Goal: Find specific page/section: Find specific page/section

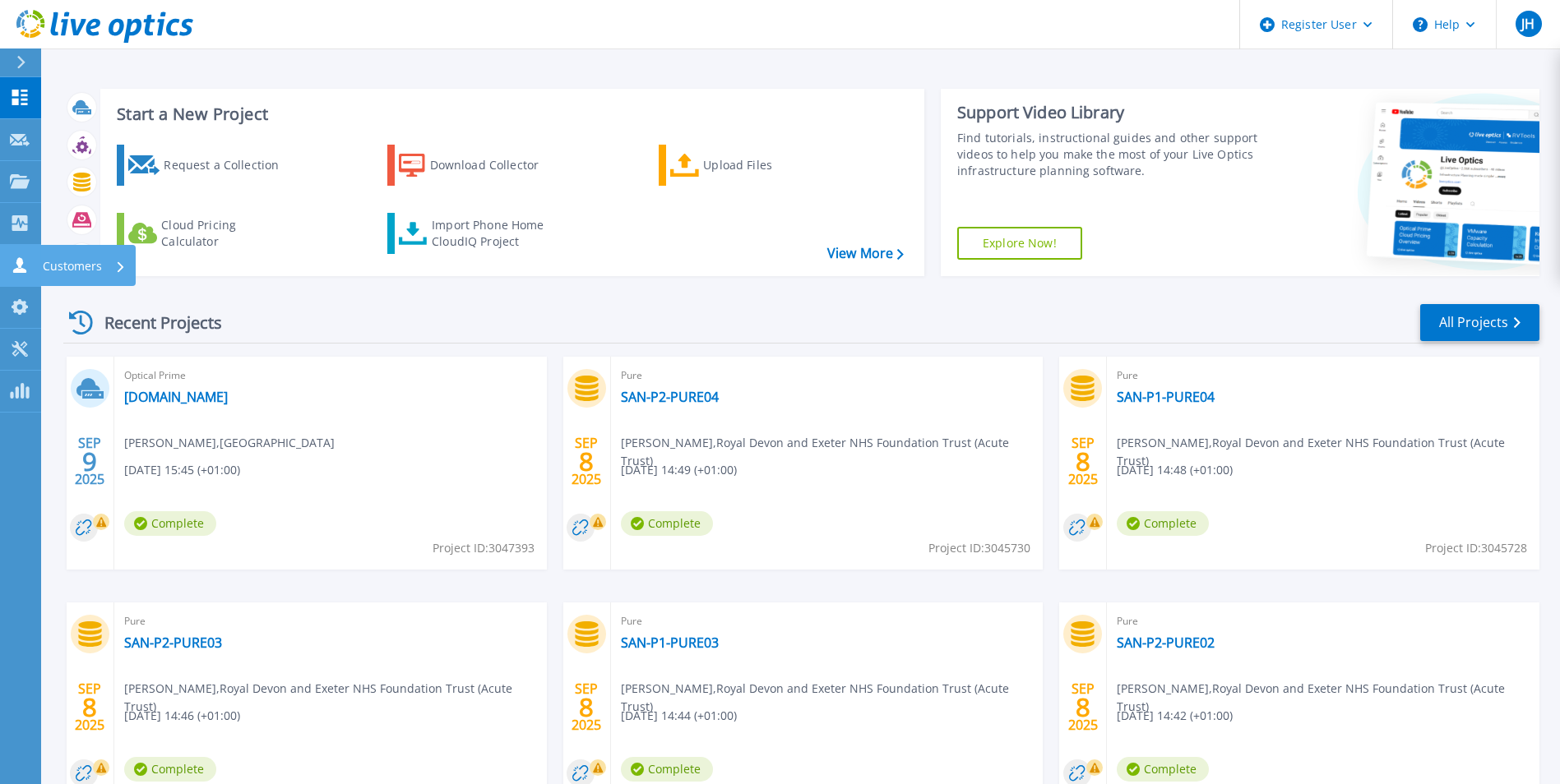
click at [72, 256] on p "Customers" at bounding box center [72, 267] width 60 height 43
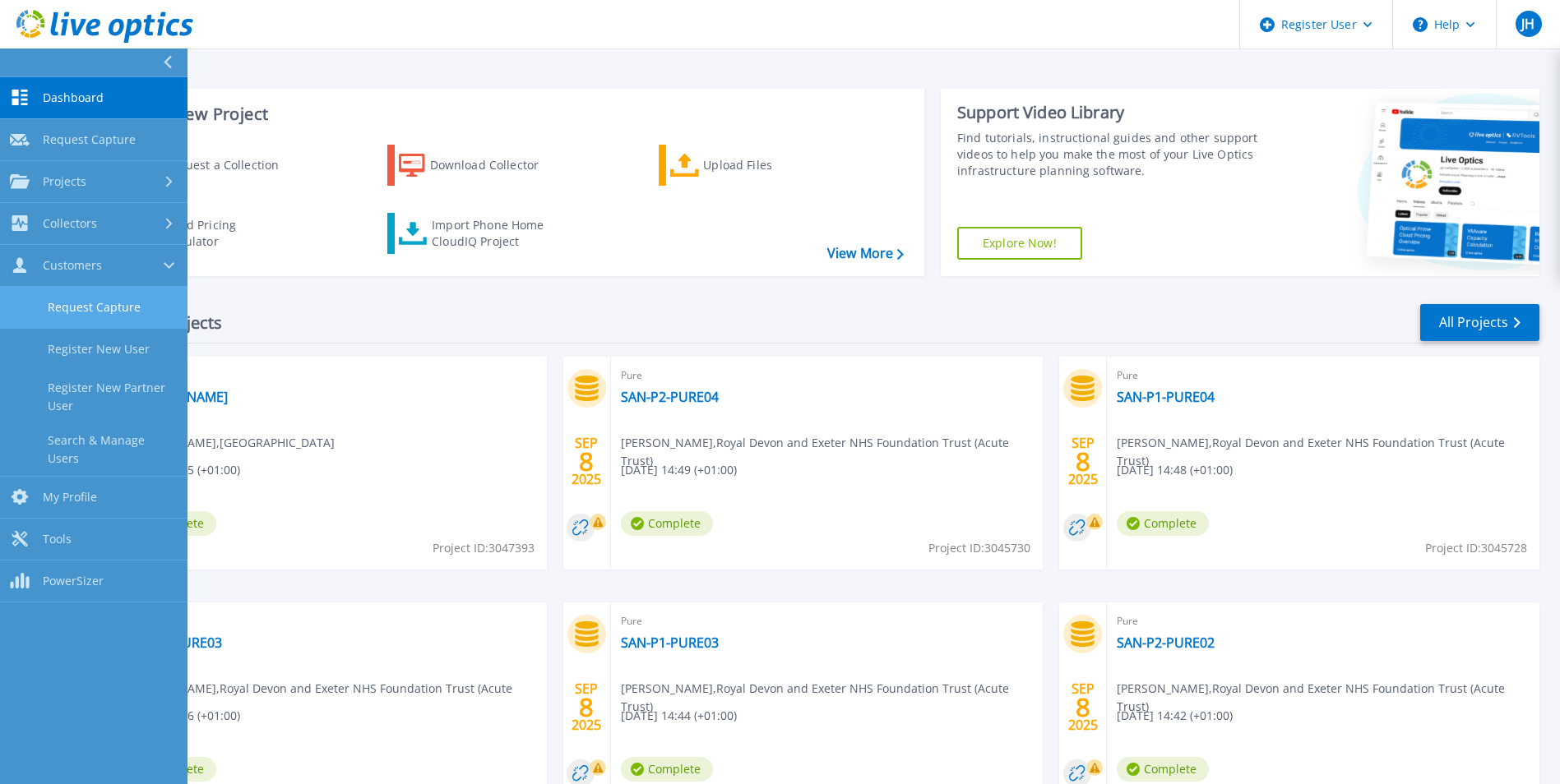
click at [95, 322] on link "Request Capture" at bounding box center [93, 308] width 188 height 42
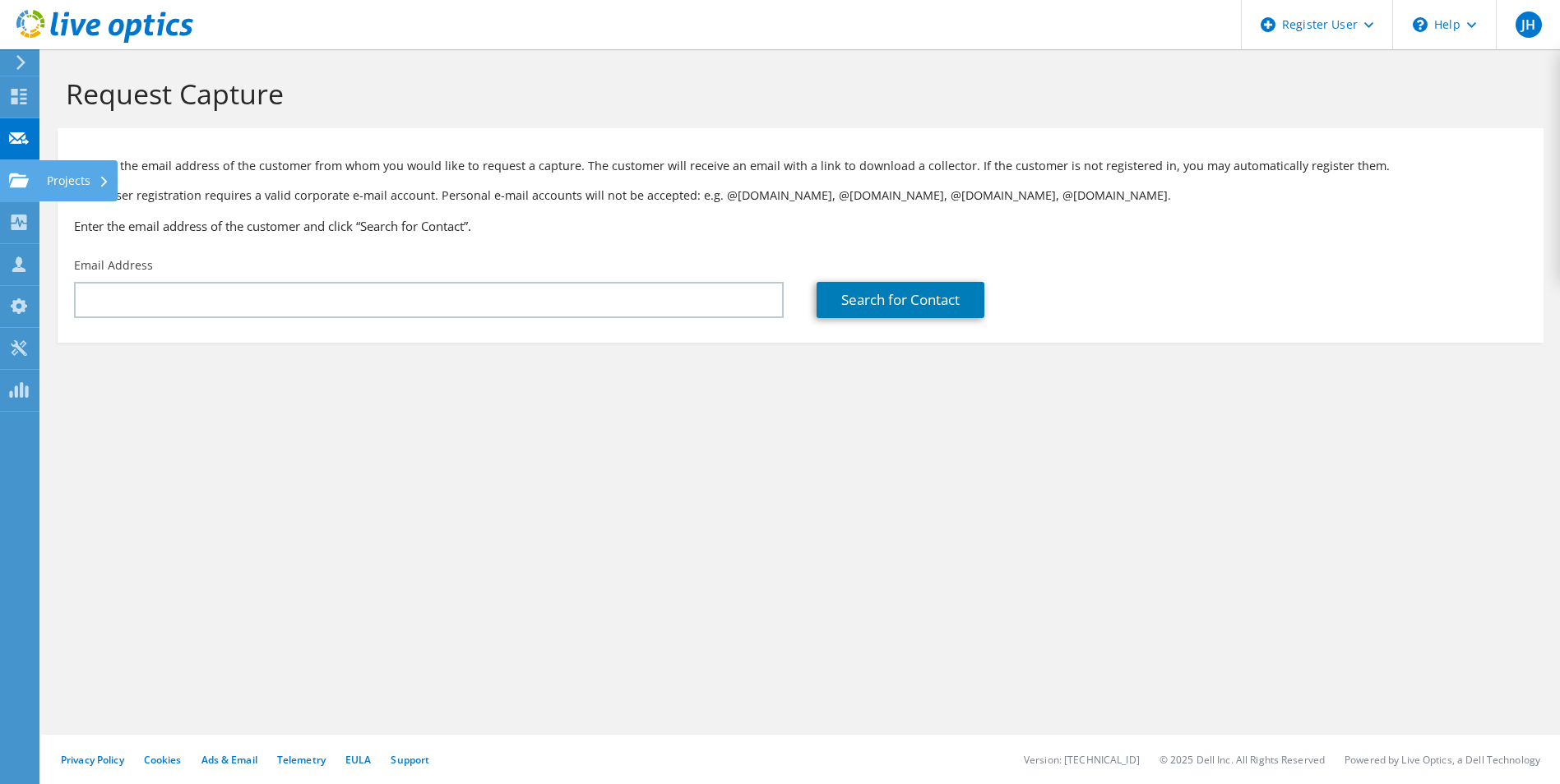
click at [20, 186] on use at bounding box center [19, 180] width 20 height 14
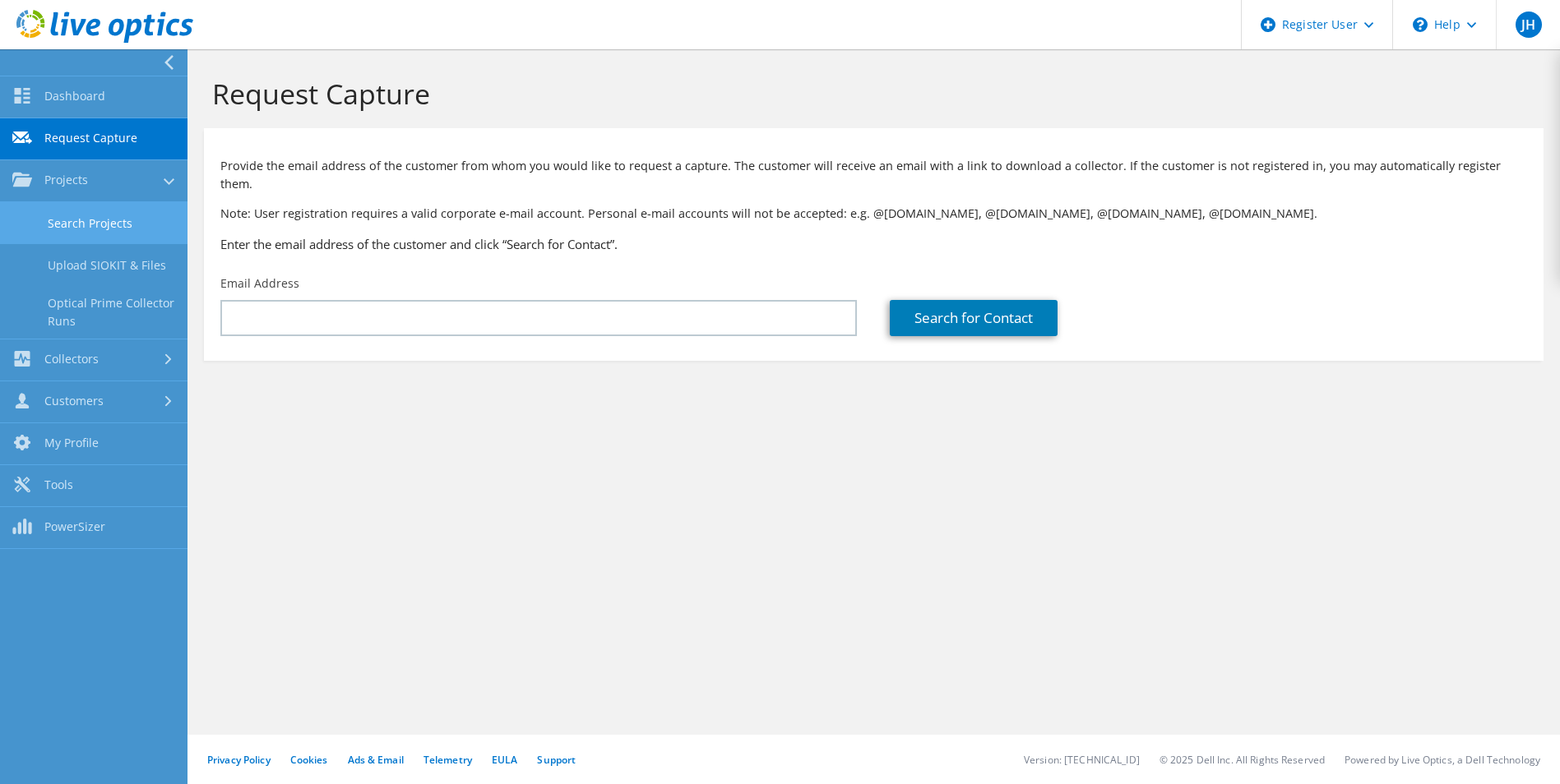
click at [84, 233] on link "Search Projects" at bounding box center [93, 223] width 188 height 42
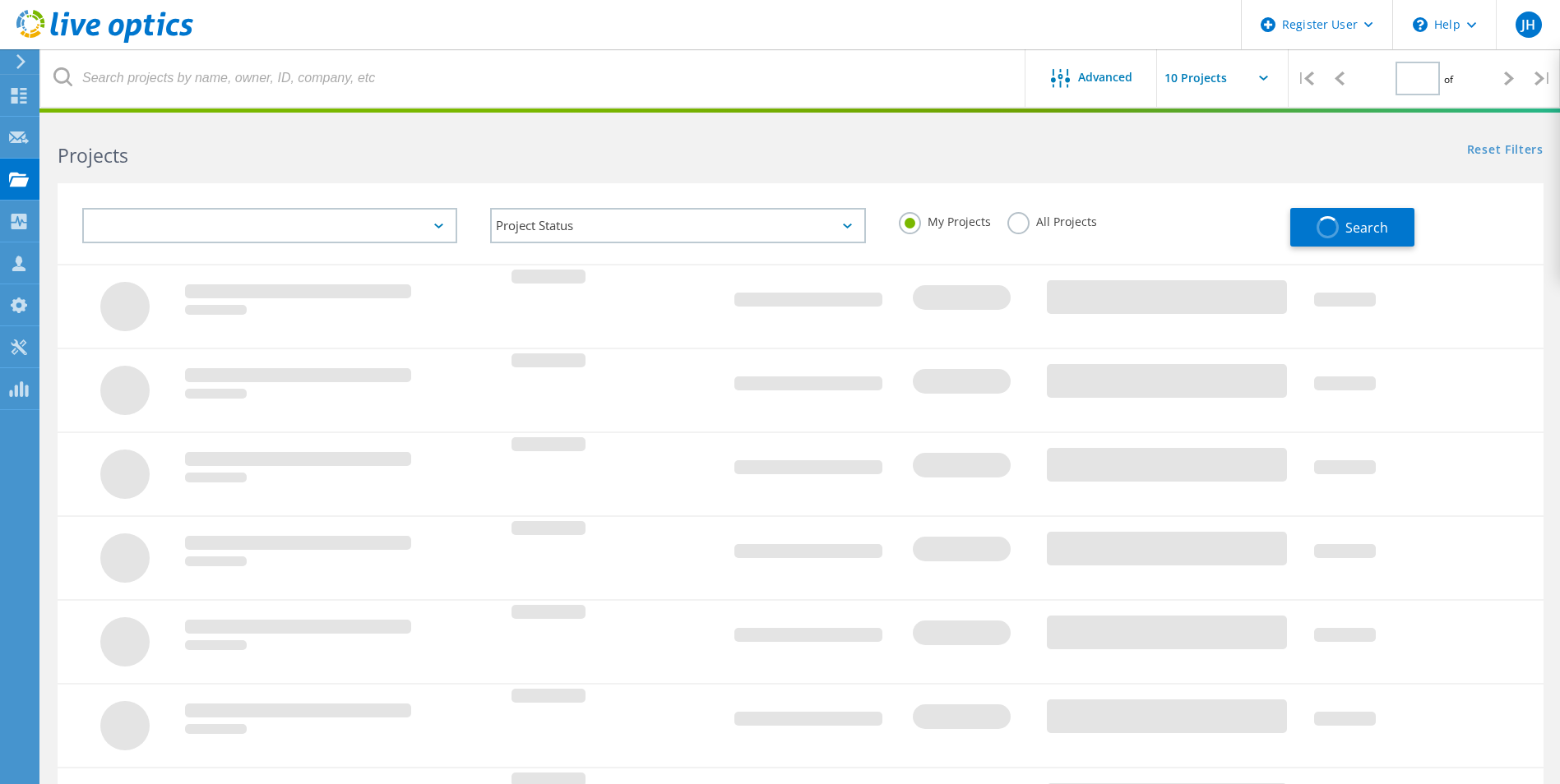
type input "1"
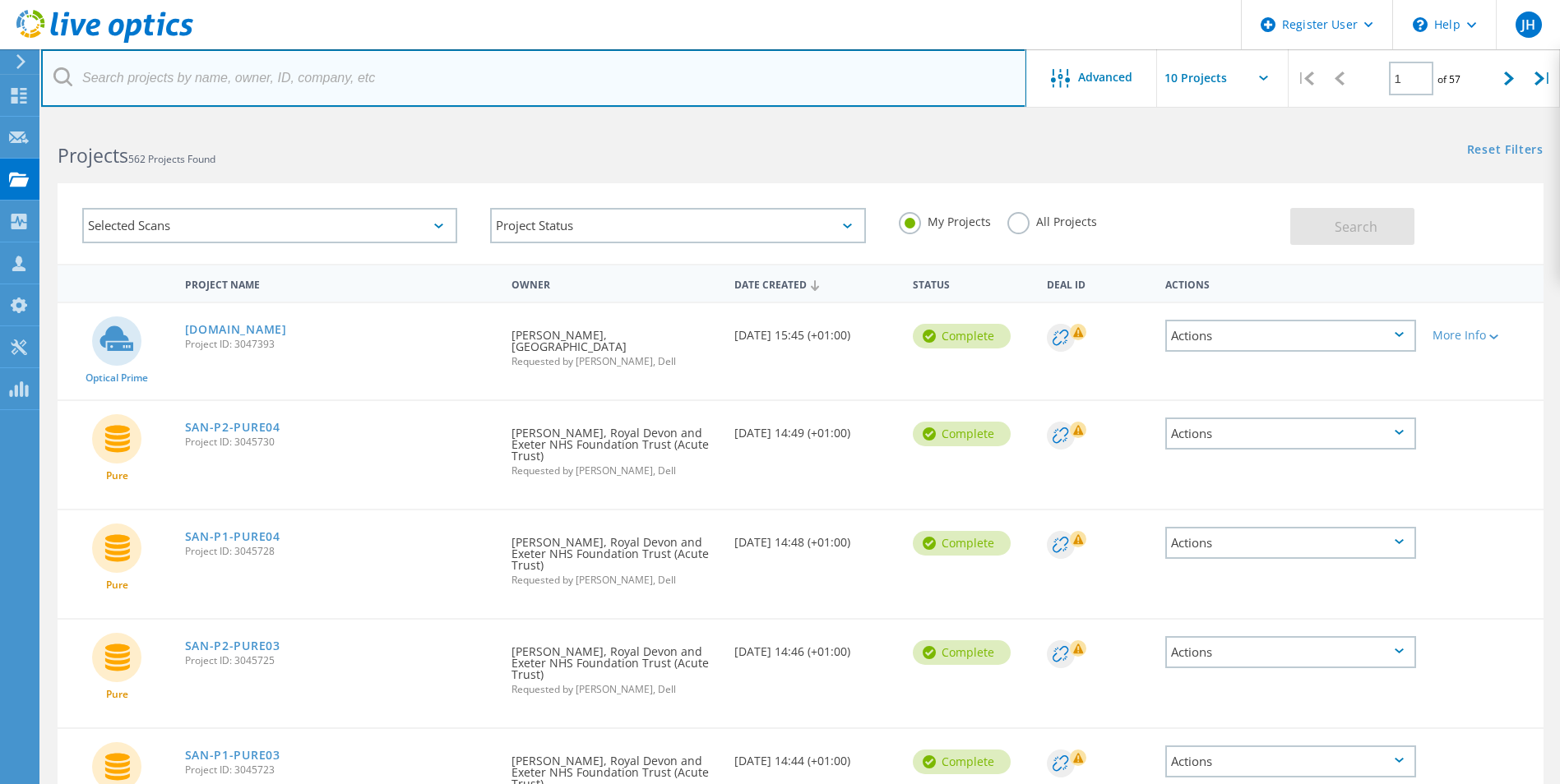
click at [263, 93] on input "text" at bounding box center [533, 78] width 985 height 58
type input "vcf"
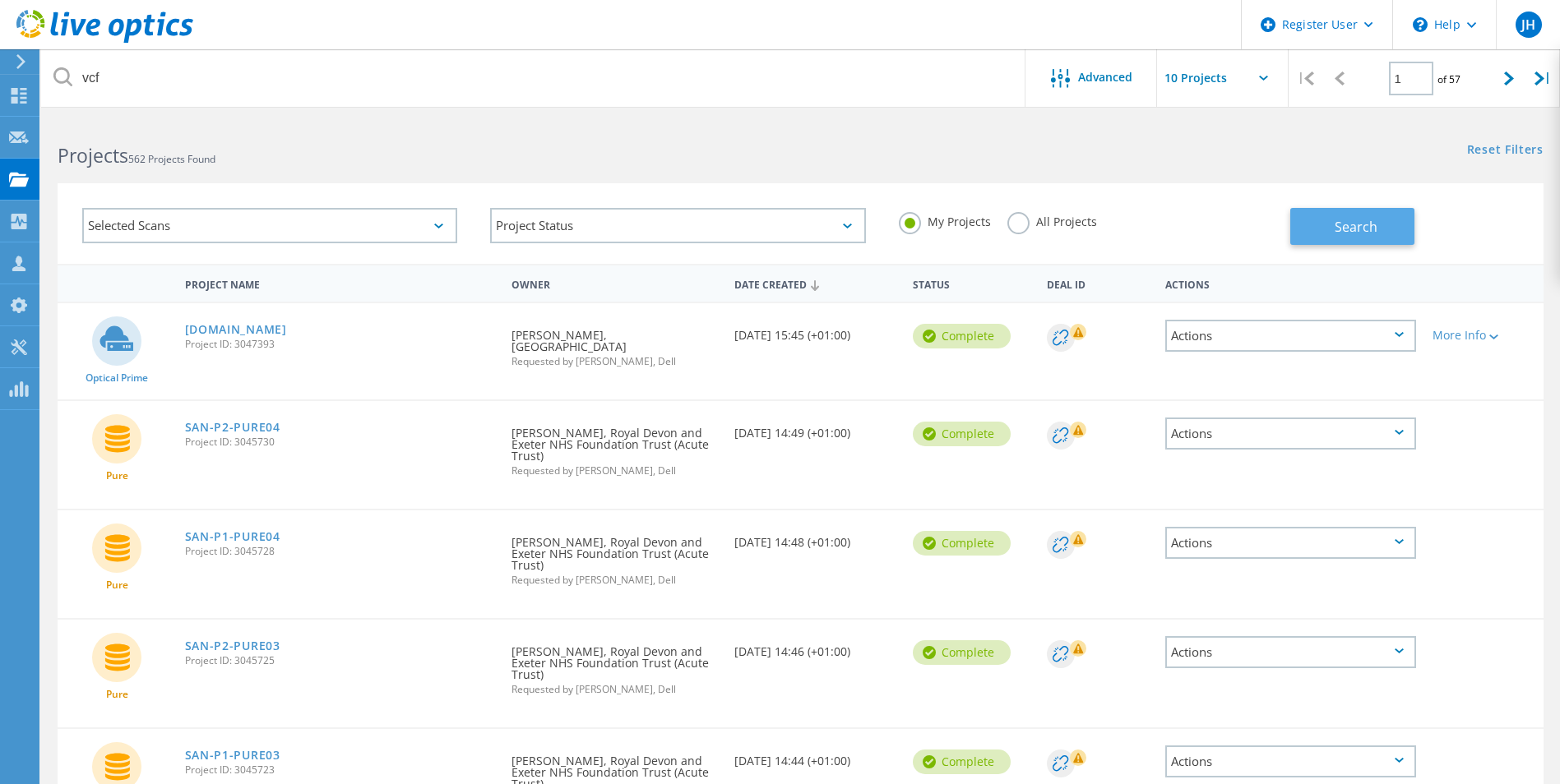
click at [1308, 228] on button "Search" at bounding box center [1353, 226] width 125 height 37
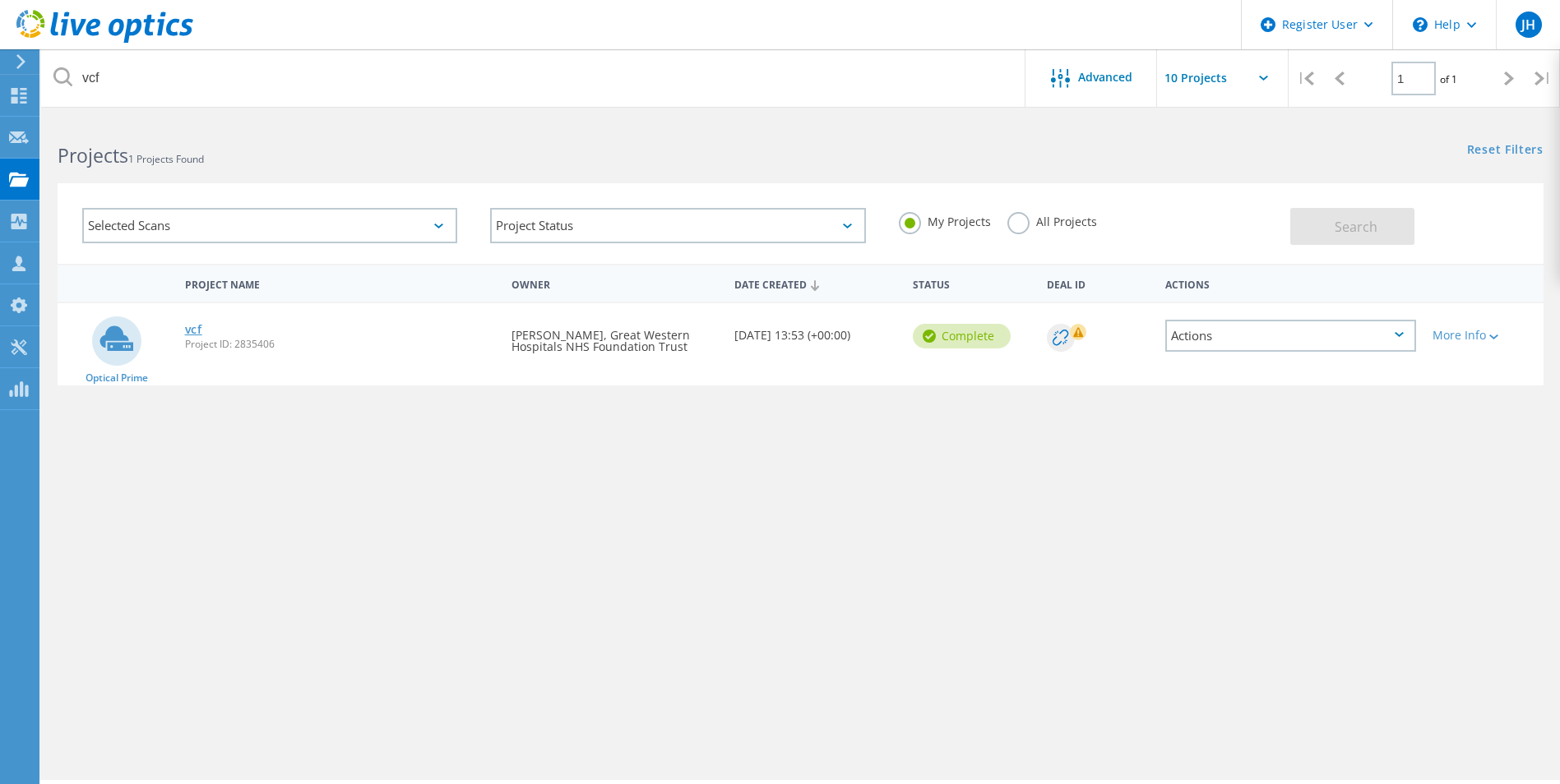
click at [197, 327] on link "vcf" at bounding box center [193, 330] width 17 height 12
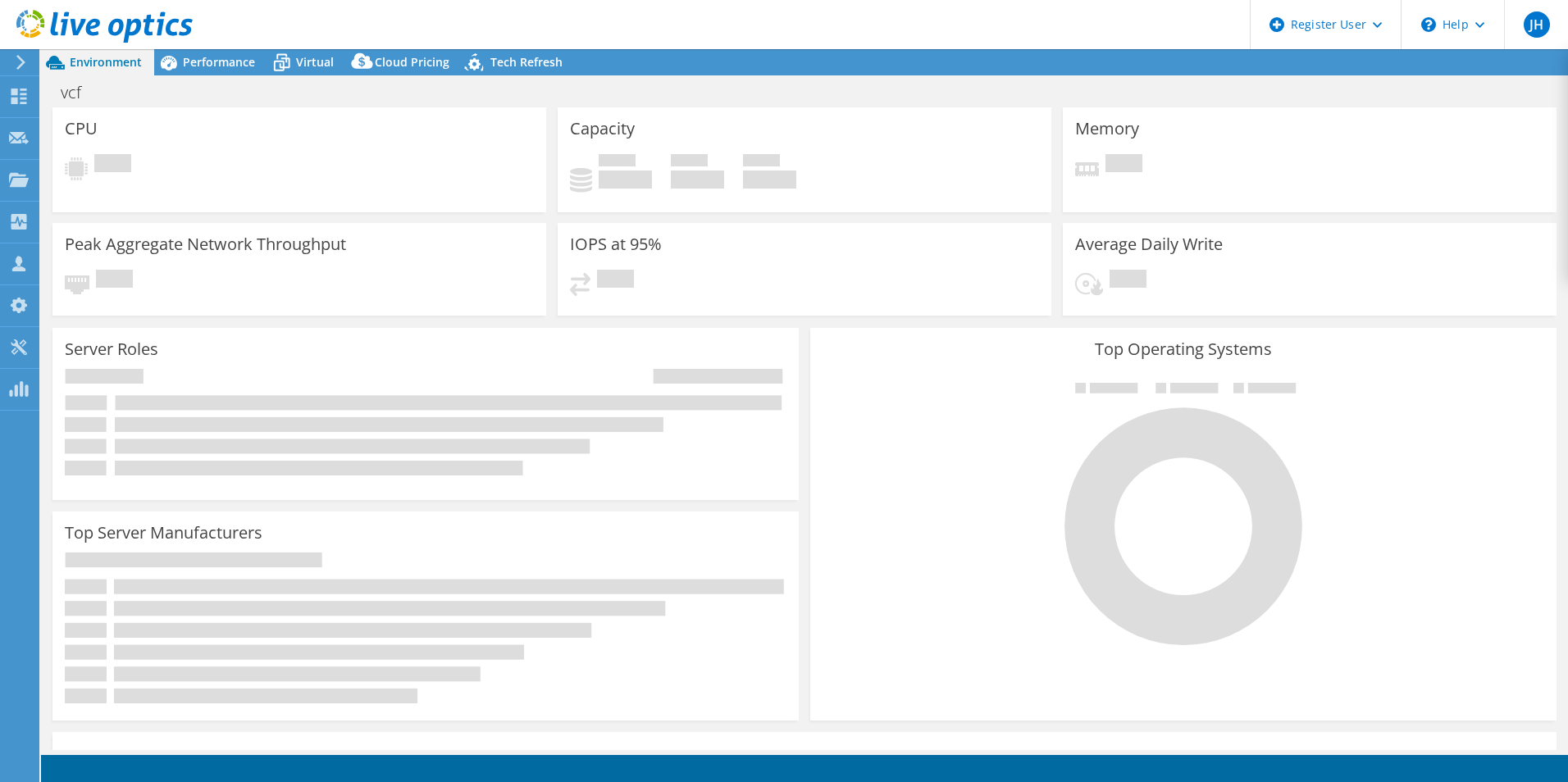
select select "EULondon"
select select "USD"
